Goal: Transaction & Acquisition: Purchase product/service

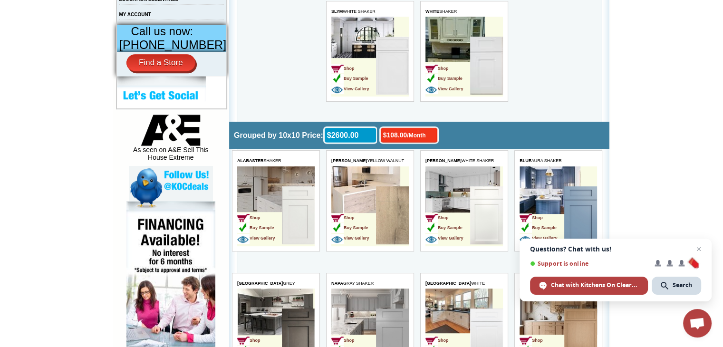
scroll to position [451, 0]
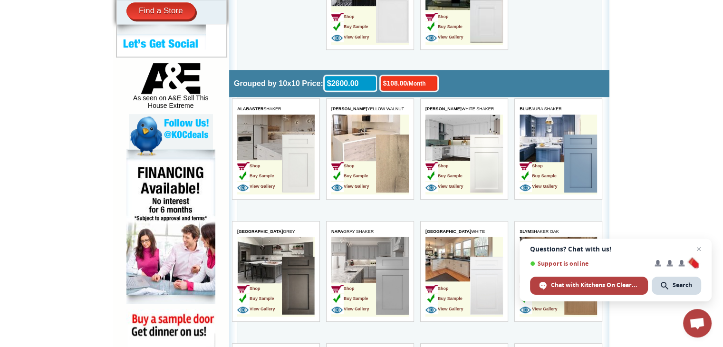
click at [274, 171] on link "Buy Sample" at bounding box center [255, 175] width 37 height 8
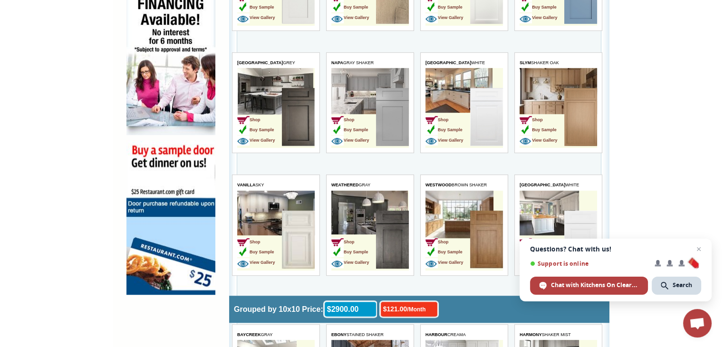
scroll to position [650, 0]
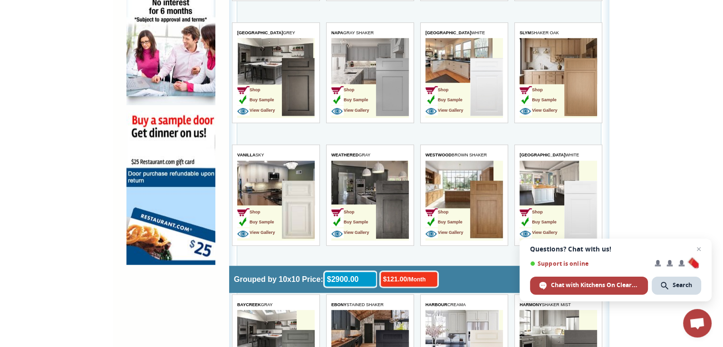
click at [465, 208] on td "Shop Buy Sample View Gallery" at bounding box center [447, 211] width 45 height 60
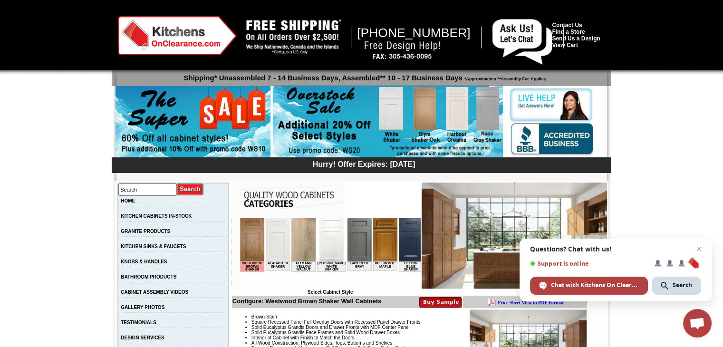
scroll to position [55, 0]
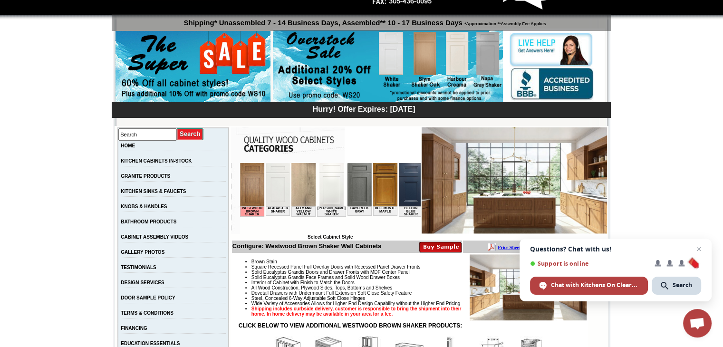
click at [249, 192] on img at bounding box center [252, 184] width 24 height 43
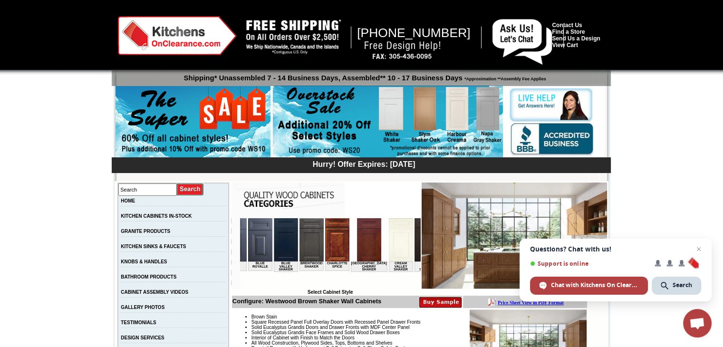
scroll to position [0, 306]
click at [356, 246] on img at bounding box center [367, 239] width 24 height 43
